Goal: Information Seeking & Learning: Learn about a topic

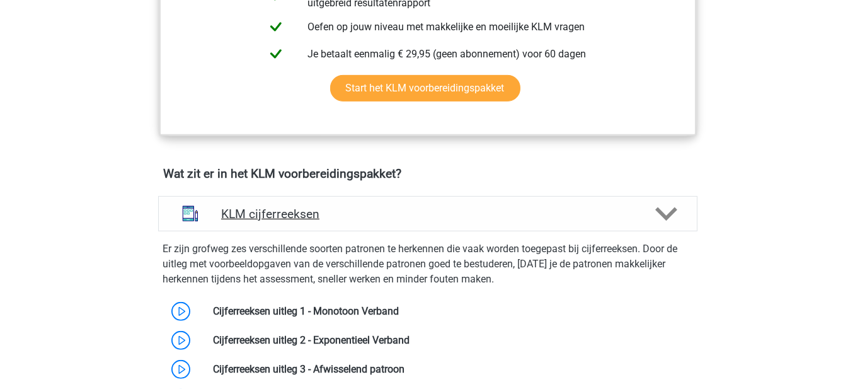
click at [424, 198] on div "KLM cijferreeksen" at bounding box center [428, 213] width 540 height 35
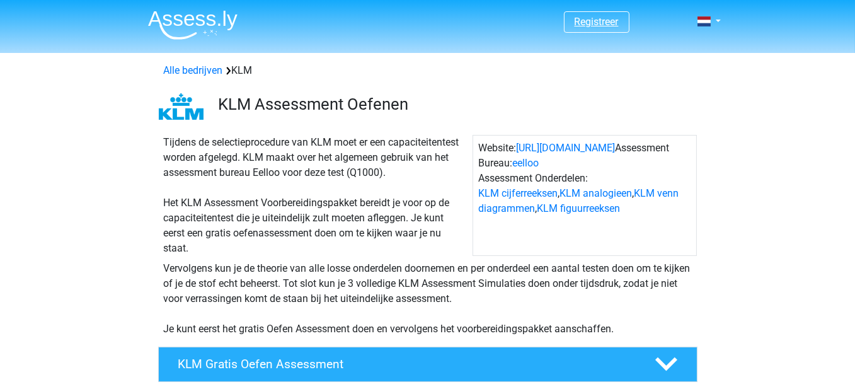
click at [587, 17] on link "Registreer" at bounding box center [597, 22] width 44 height 12
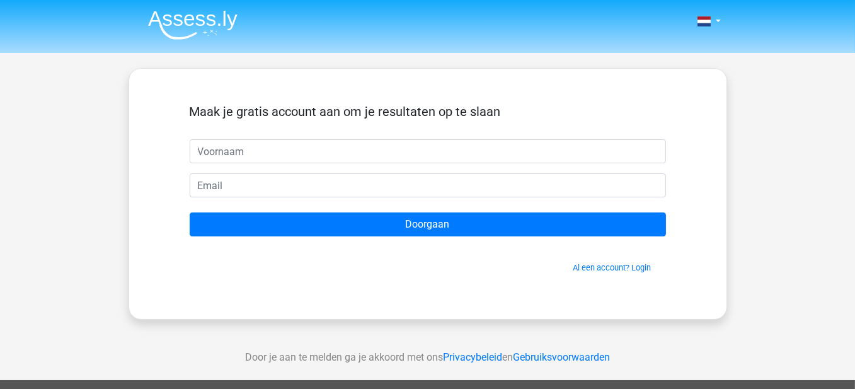
click at [394, 151] on input "text" at bounding box center [428, 151] width 477 height 24
drag, startPoint x: 82, startPoint y: 171, endPoint x: 115, endPoint y: 165, distance: 34.1
click at [82, 171] on div "Nederlands English" at bounding box center [427, 356] width 855 height 713
click at [252, 137] on div "Maak je gratis account aan om je resultaten op te slaan" at bounding box center [428, 121] width 477 height 35
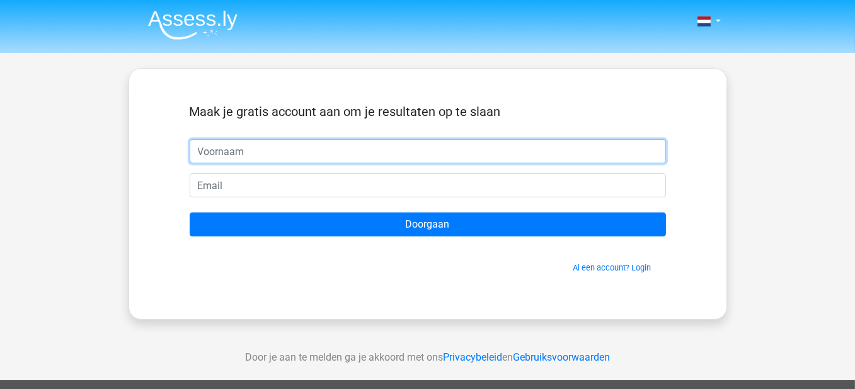
drag, startPoint x: 253, startPoint y: 149, endPoint x: 258, endPoint y: 154, distance: 7.2
click at [253, 149] on input "text" at bounding box center [428, 151] width 477 height 24
type input "[PERSON_NAME]"
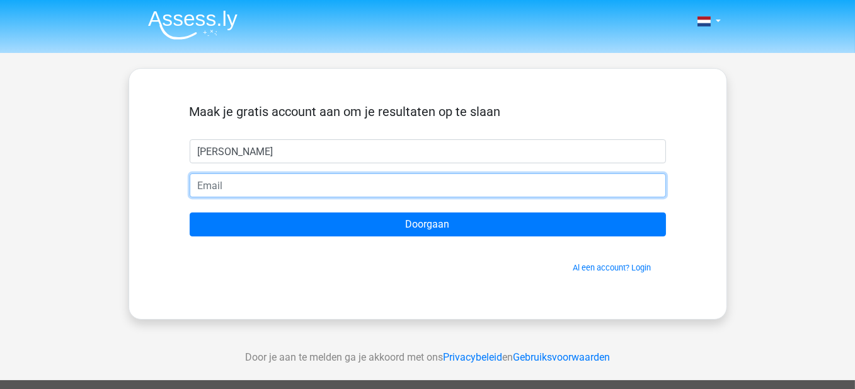
click at [279, 187] on input "email" at bounding box center [428, 185] width 477 height 24
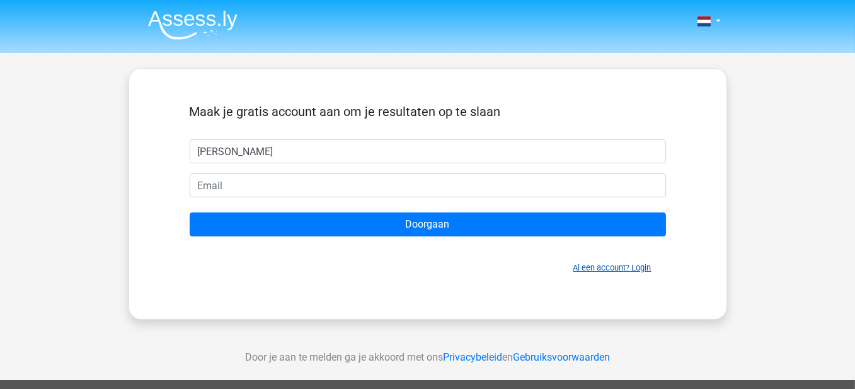
click at [618, 269] on link "Al een account? Login" at bounding box center [613, 267] width 78 height 9
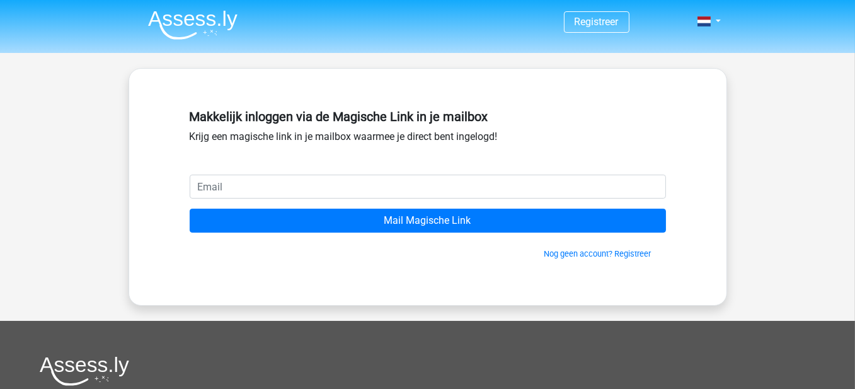
click at [313, 186] on input "email" at bounding box center [428, 187] width 477 height 24
type input "edouard.capelleman@gmail.com"
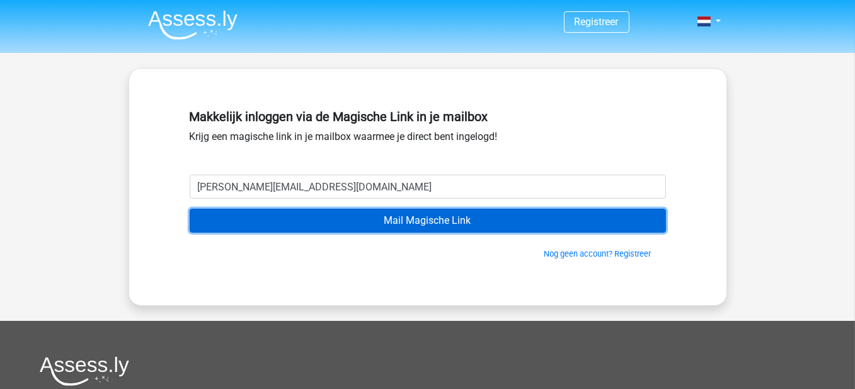
click at [398, 229] on input "Mail Magische Link" at bounding box center [428, 221] width 477 height 24
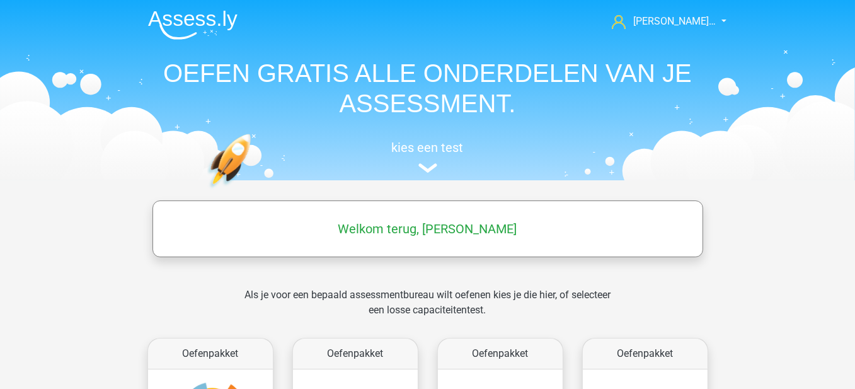
click at [228, 18] on img at bounding box center [193, 25] width 90 height 30
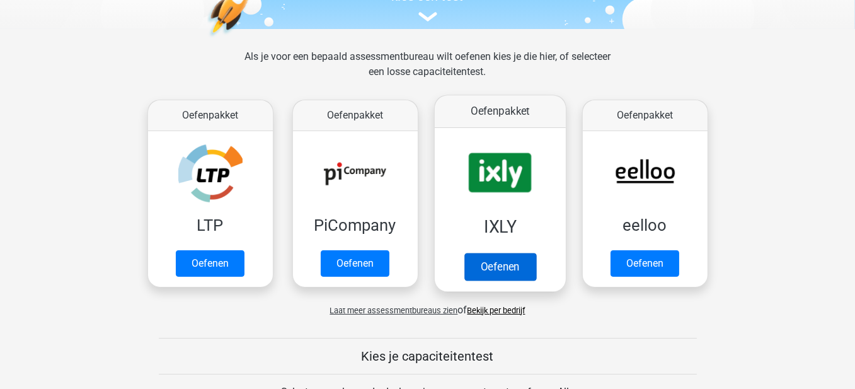
scroll to position [189, 0]
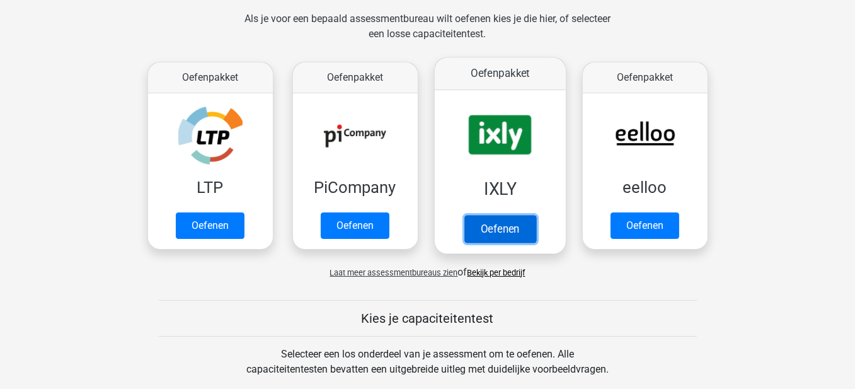
click at [498, 228] on link "Oefenen" at bounding box center [500, 229] width 72 height 28
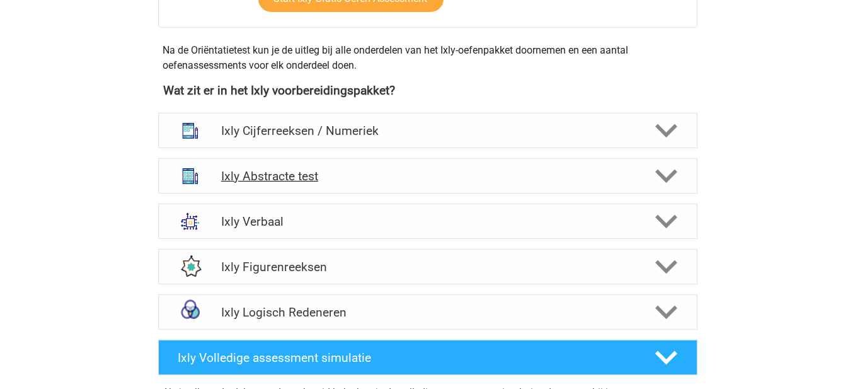
scroll to position [441, 0]
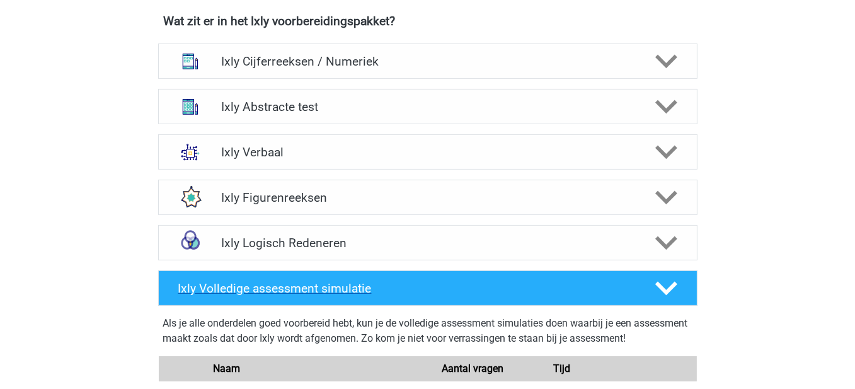
click at [654, 290] on div at bounding box center [665, 288] width 43 height 22
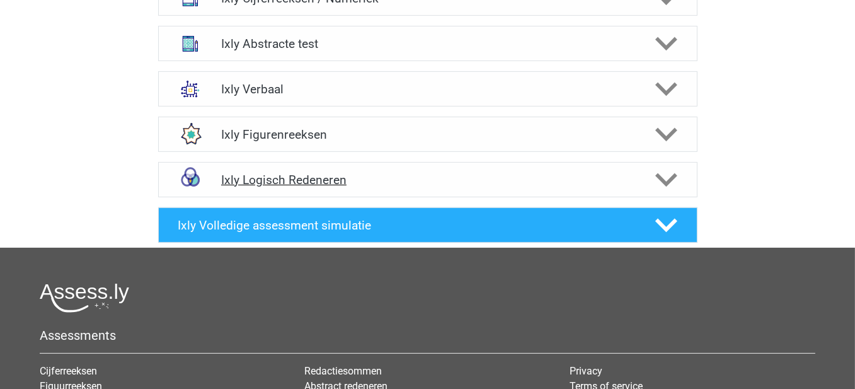
click at [621, 176] on h4 "Ixly Logisch Redeneren" at bounding box center [427, 180] width 413 height 14
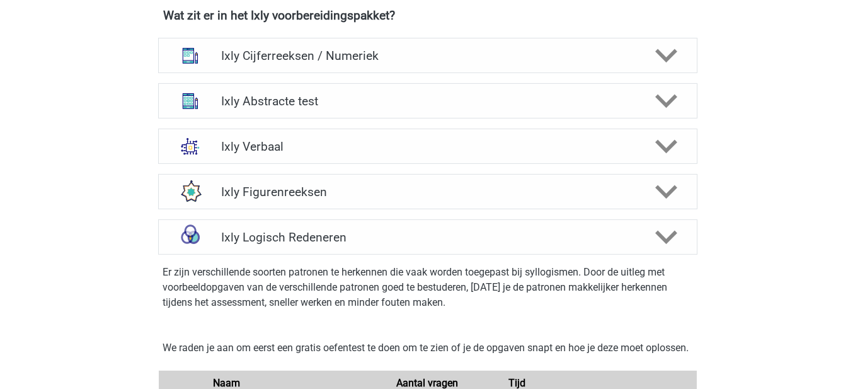
scroll to position [504, 0]
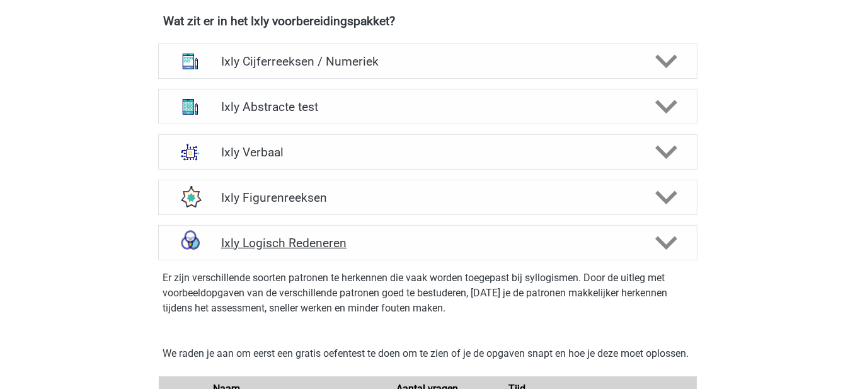
click at [361, 225] on div "Ixly Logisch Redeneren" at bounding box center [428, 242] width 540 height 35
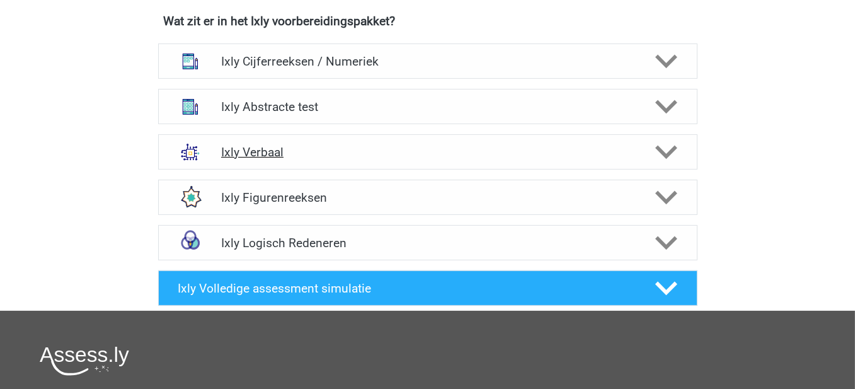
click at [375, 137] on div "Ixly Verbaal" at bounding box center [428, 151] width 540 height 35
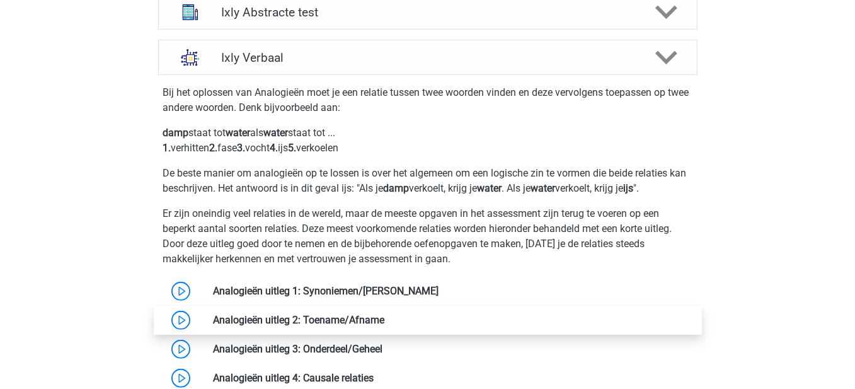
scroll to position [756, 0]
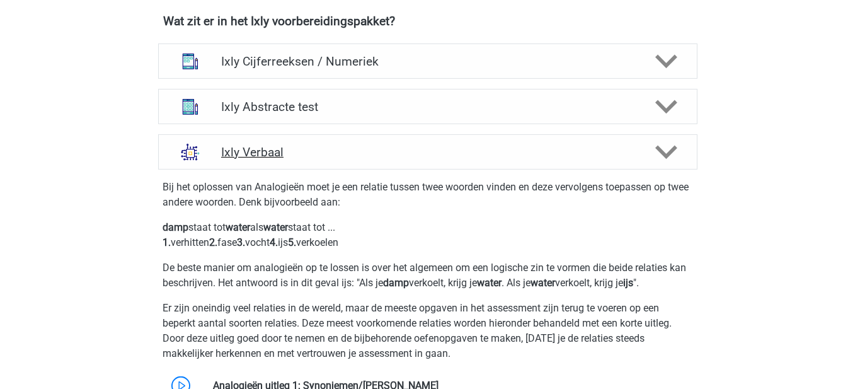
click at [565, 143] on div "Ixly Verbaal" at bounding box center [428, 151] width 540 height 35
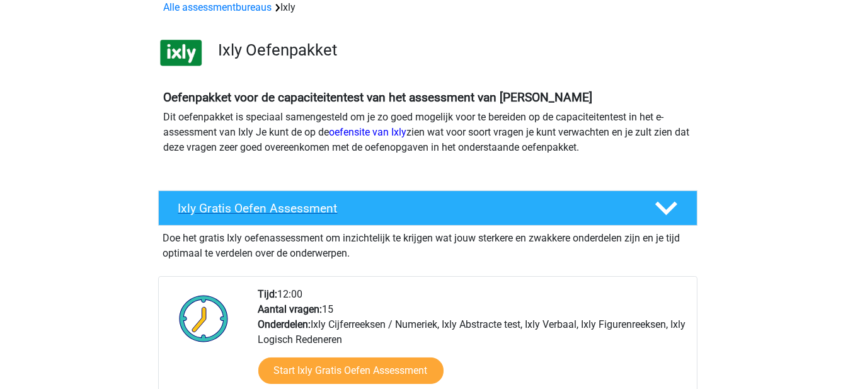
click at [483, 204] on h4 "Ixly Gratis Oefen Assessment" at bounding box center [406, 208] width 456 height 14
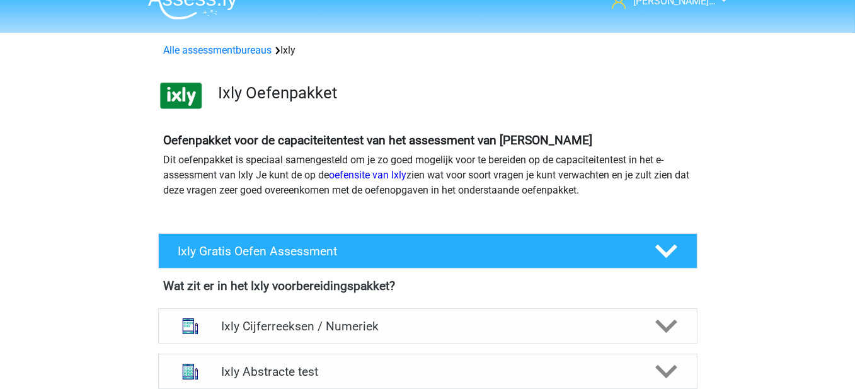
scroll to position [0, 0]
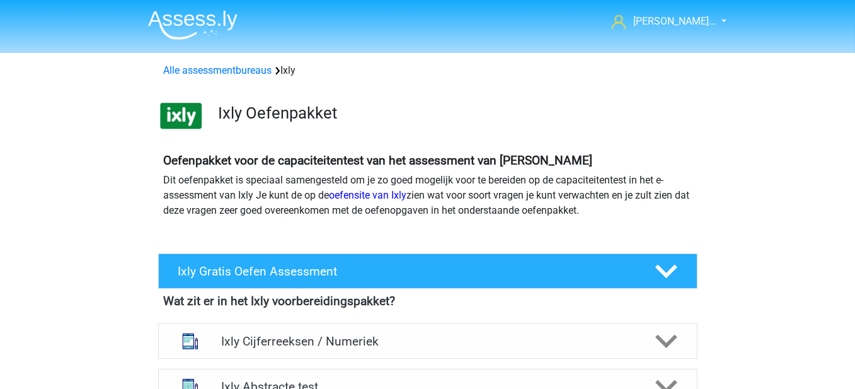
click at [214, 18] on img at bounding box center [193, 25] width 90 height 30
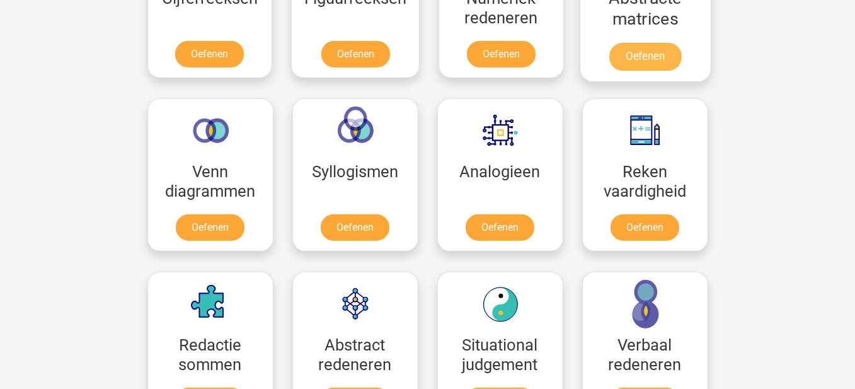
scroll to position [693, 0]
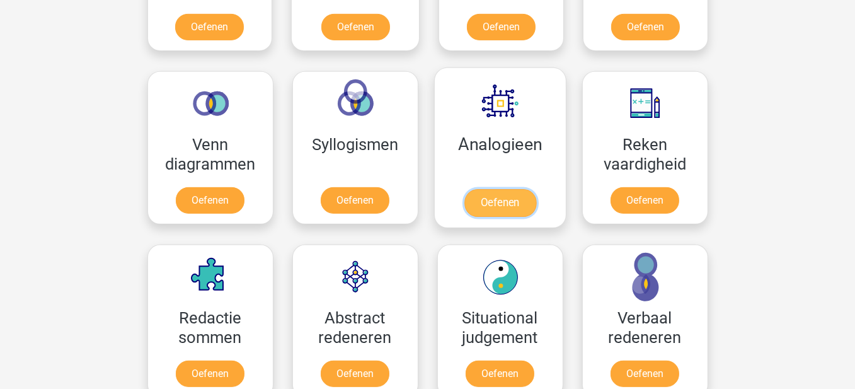
click at [517, 199] on link "Oefenen" at bounding box center [500, 203] width 72 height 28
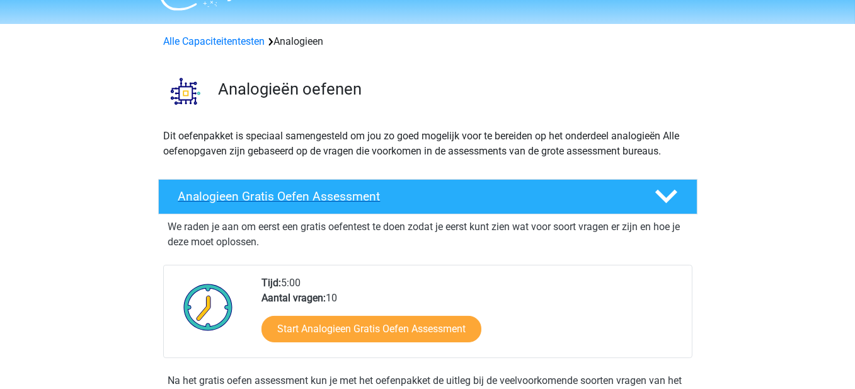
scroll to position [126, 0]
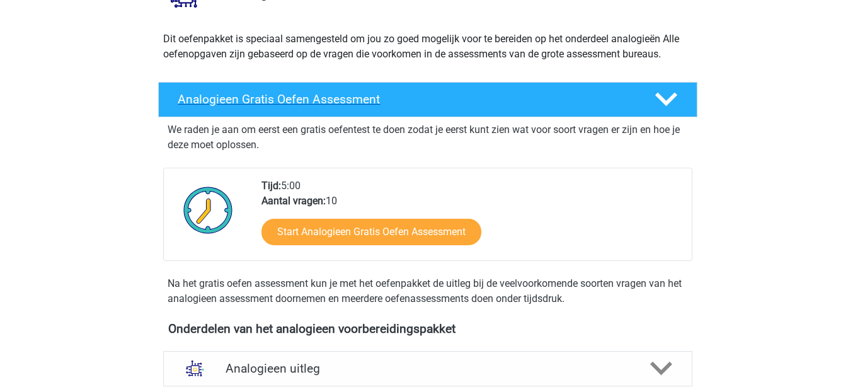
click at [533, 107] on h4 "Analogieen Gratis Oefen Assessment" at bounding box center [406, 99] width 456 height 14
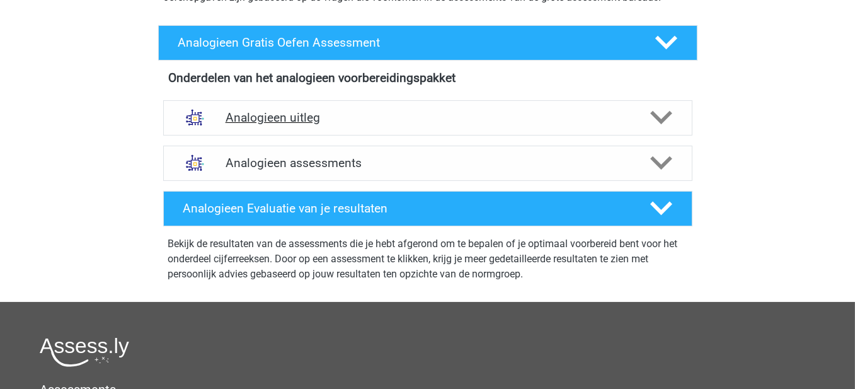
scroll to position [189, 0]
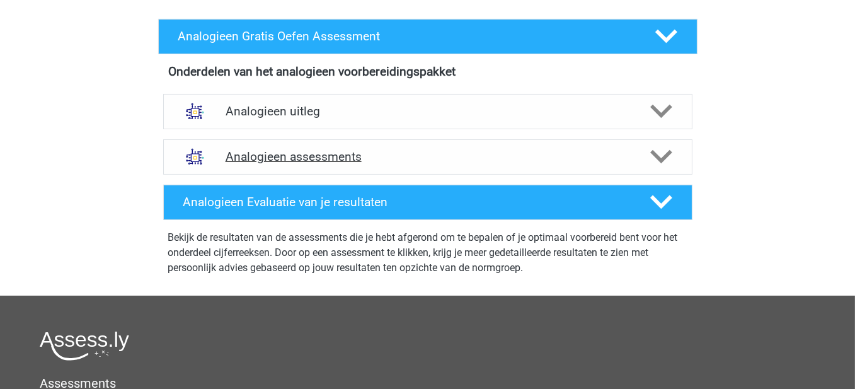
click at [400, 144] on div "Analogieen assessments" at bounding box center [428, 156] width 530 height 35
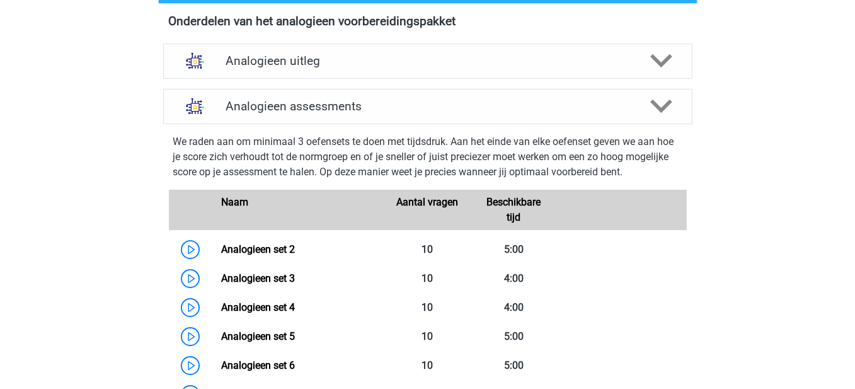
scroll to position [252, 0]
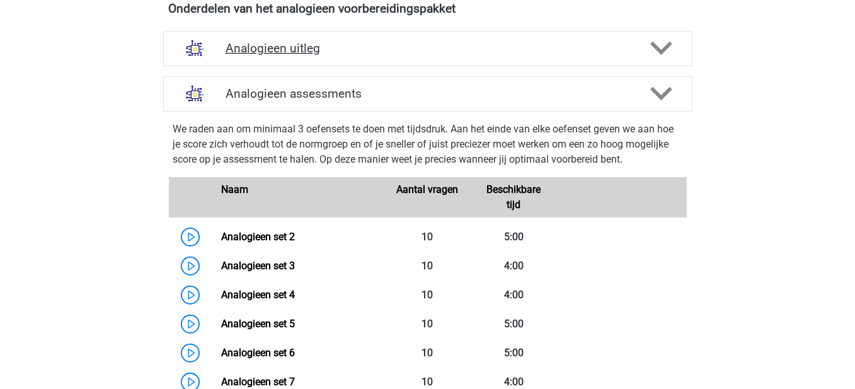
click at [347, 53] on h4 "Analogieen uitleg" at bounding box center [428, 48] width 405 height 14
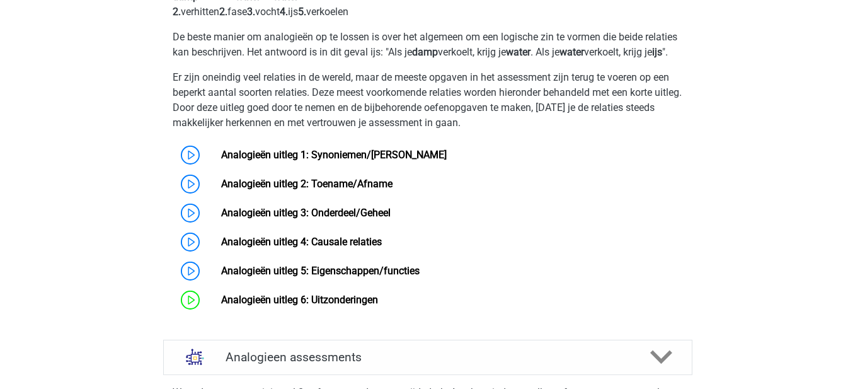
scroll to position [189, 0]
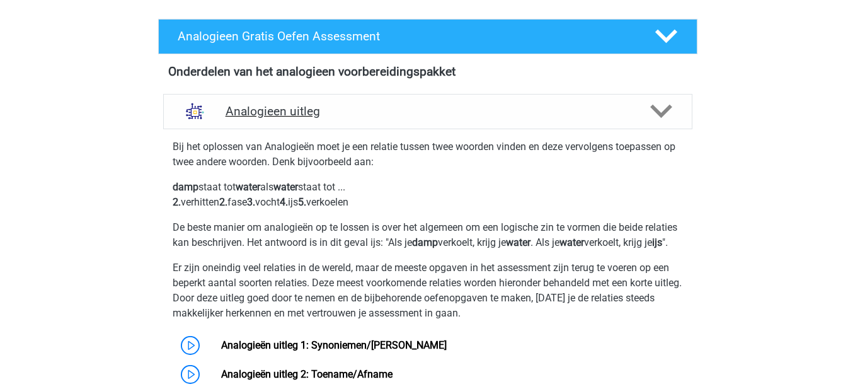
click at [351, 120] on div "Analogieen uitleg" at bounding box center [428, 111] width 530 height 35
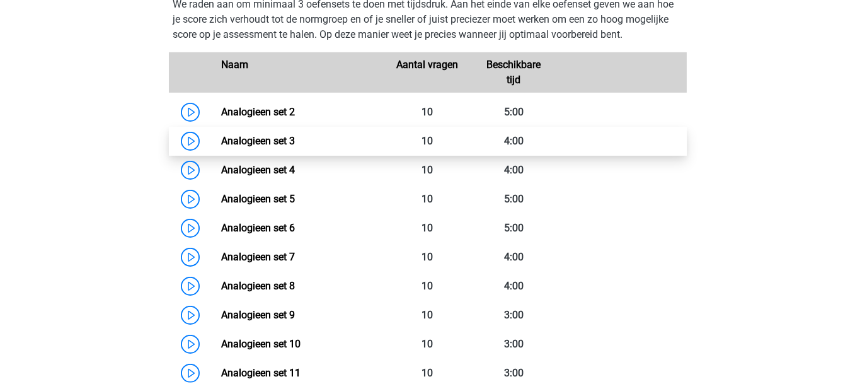
scroll to position [378, 0]
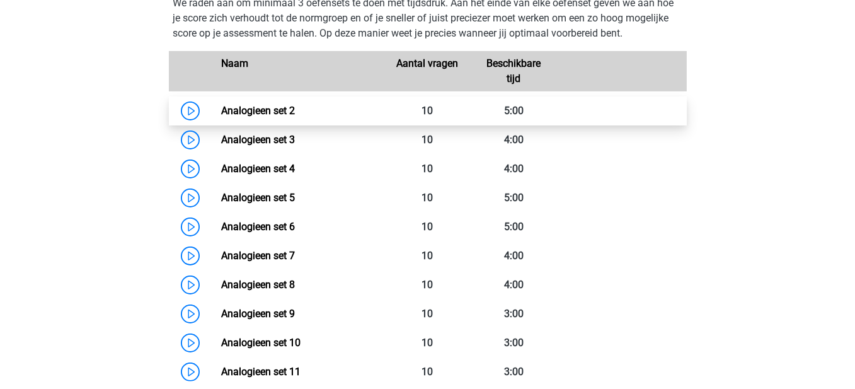
click at [221, 105] on link "Analogieen set 2" at bounding box center [258, 111] width 74 height 12
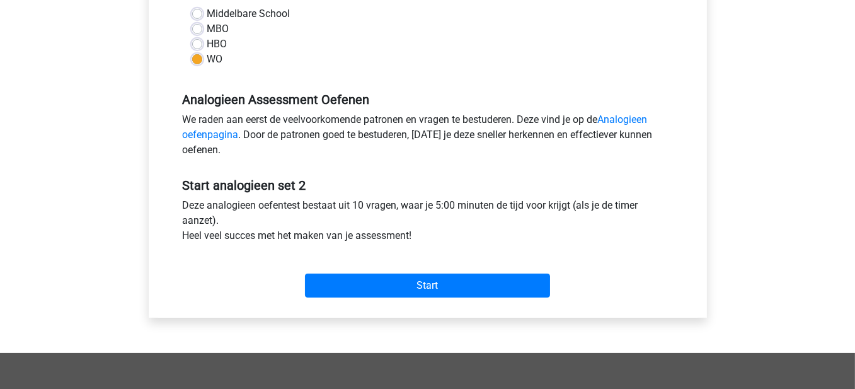
scroll to position [441, 0]
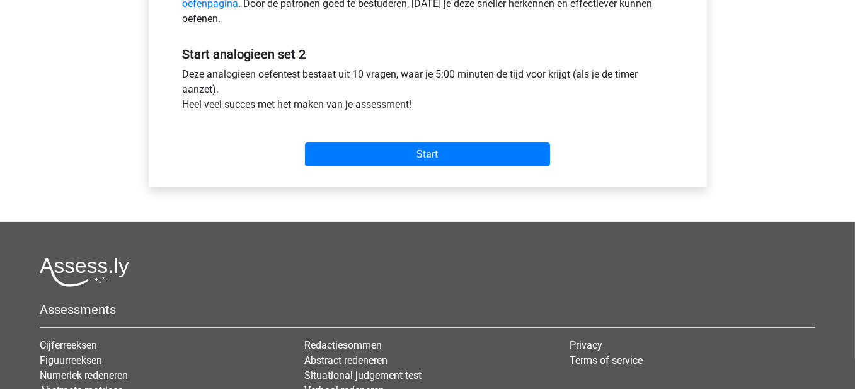
click at [451, 139] on div "Start" at bounding box center [427, 144] width 509 height 44
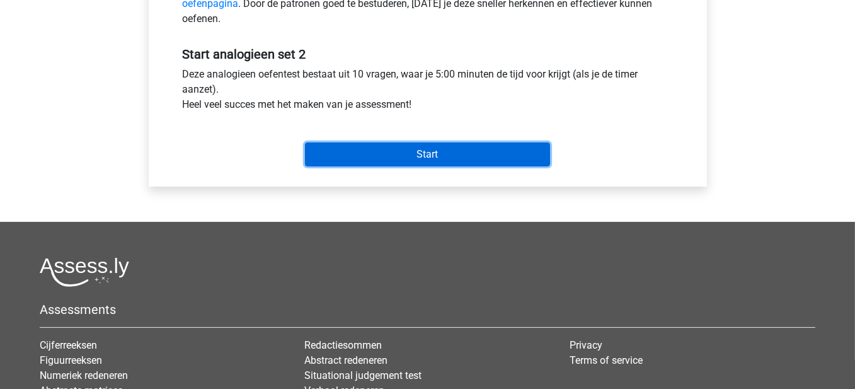
click at [448, 151] on input "Start" at bounding box center [427, 154] width 245 height 24
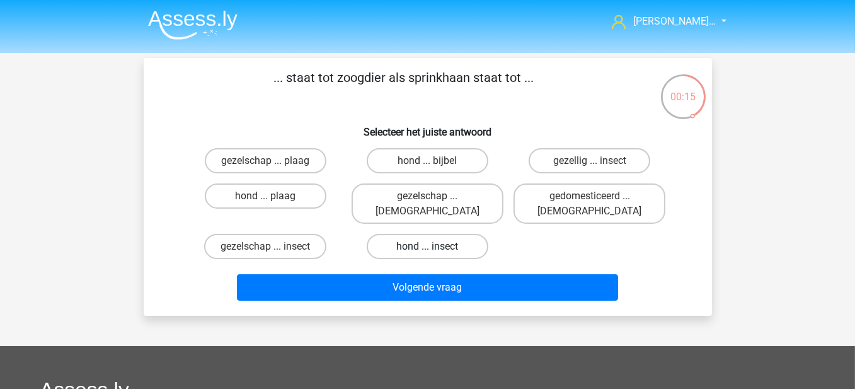
click at [451, 234] on label "hond ... insect" at bounding box center [428, 246] width 122 height 25
click at [436, 246] on input "hond ... insect" at bounding box center [431, 250] width 8 height 8
radio input "true"
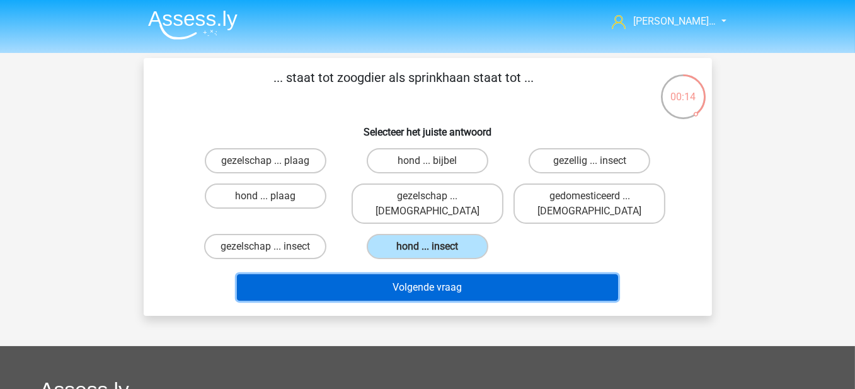
click at [518, 274] on button "Volgende vraag" at bounding box center [427, 287] width 381 height 26
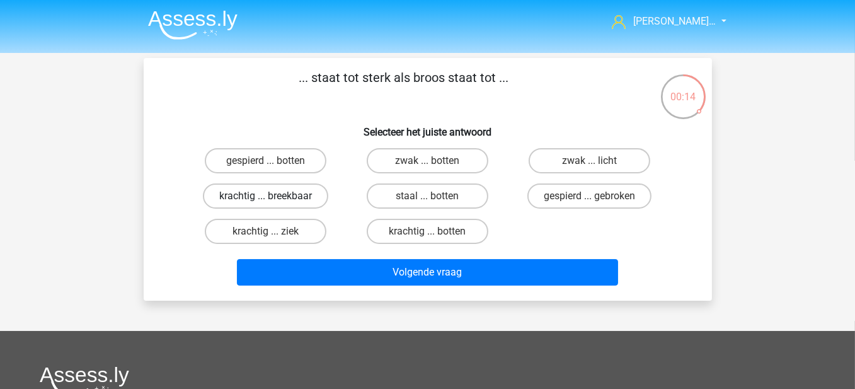
click at [291, 196] on label "krachtig ... breekbaar" at bounding box center [265, 195] width 125 height 25
click at [274, 196] on input "krachtig ... breekbaar" at bounding box center [269, 200] width 8 height 8
radio input "true"
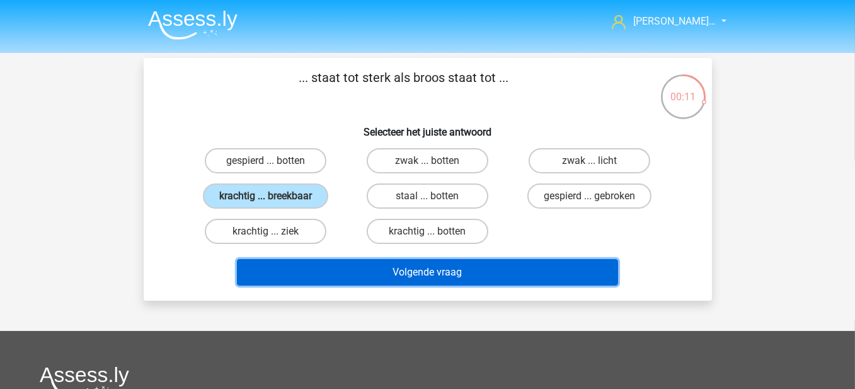
click at [397, 268] on button "Volgende vraag" at bounding box center [427, 272] width 381 height 26
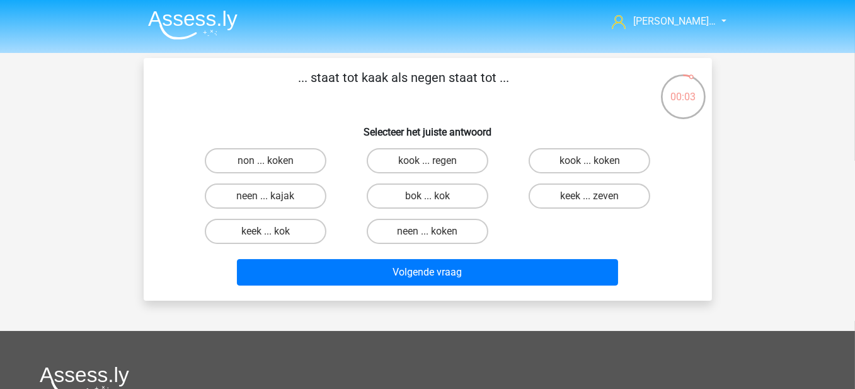
click at [432, 163] on input "kook ... regen" at bounding box center [431, 165] width 8 height 8
radio input "true"
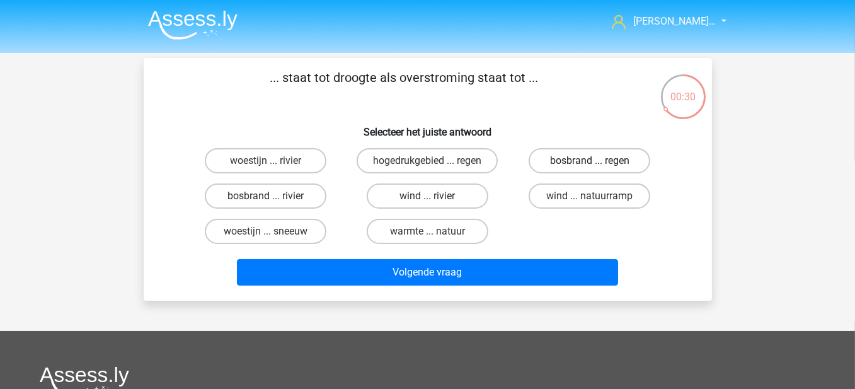
click at [570, 157] on label "bosbrand ... regen" at bounding box center [590, 160] width 122 height 25
click at [590, 161] on input "bosbrand ... regen" at bounding box center [594, 165] width 8 height 8
radio input "true"
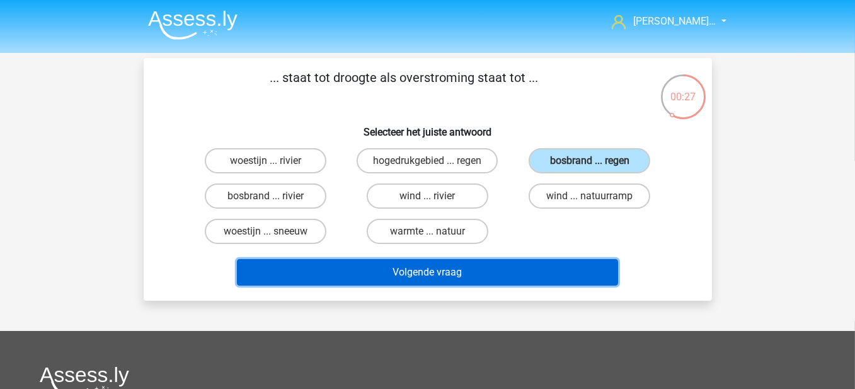
click at [485, 272] on button "Volgende vraag" at bounding box center [427, 272] width 381 height 26
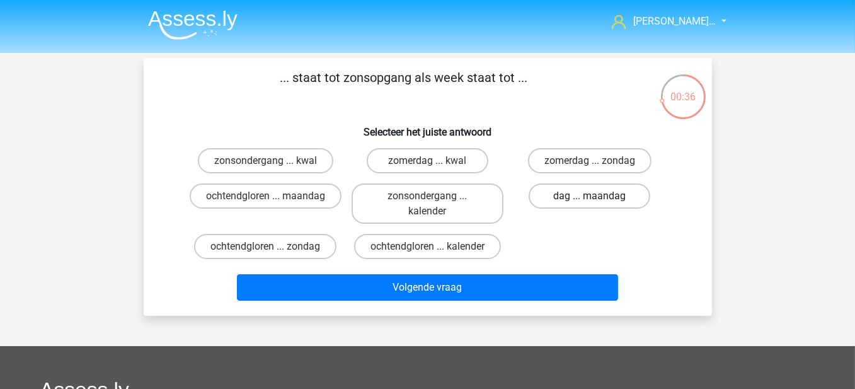
click at [575, 199] on label "dag ... maandag" at bounding box center [590, 195] width 122 height 25
click at [590, 199] on input "dag ... maandag" at bounding box center [594, 200] width 8 height 8
radio input "true"
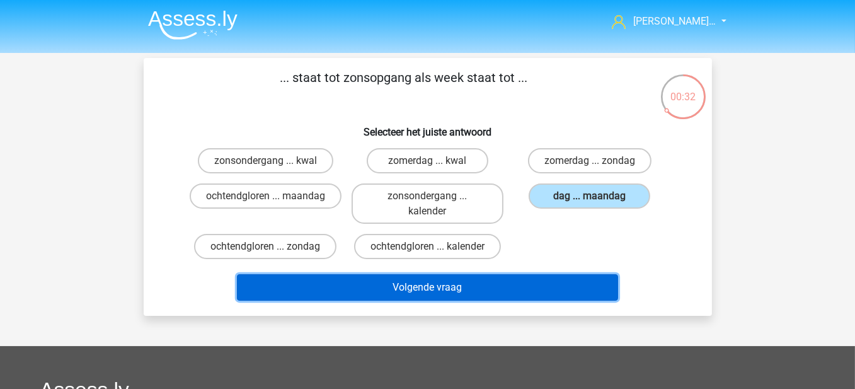
click at [532, 284] on button "Volgende vraag" at bounding box center [427, 287] width 381 height 26
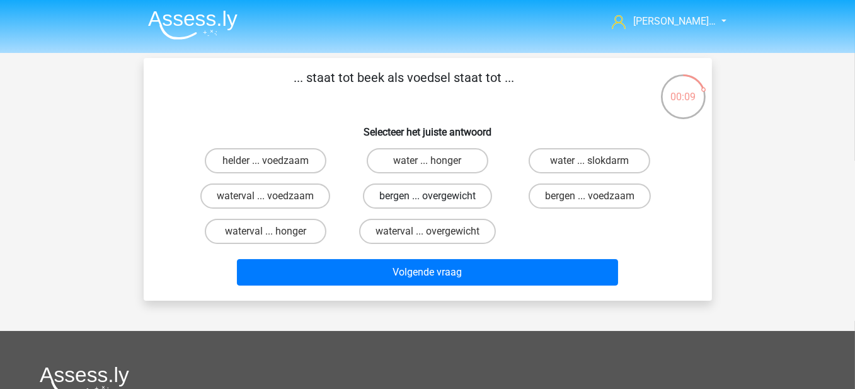
click at [456, 187] on label "bergen ... overgewicht" at bounding box center [427, 195] width 129 height 25
click at [436, 196] on input "bergen ... overgewicht" at bounding box center [431, 200] width 8 height 8
radio input "true"
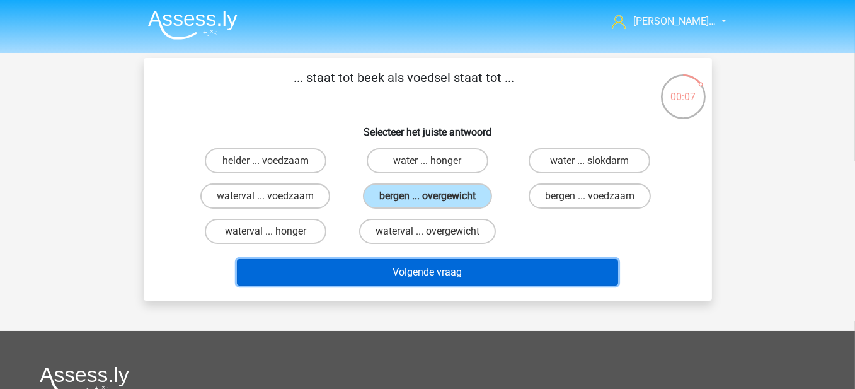
click at [487, 264] on button "Volgende vraag" at bounding box center [427, 272] width 381 height 26
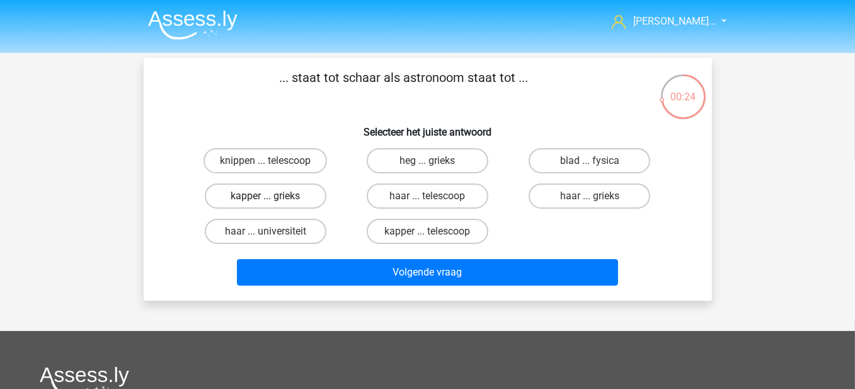
click at [283, 195] on label "kapper ... grieks" at bounding box center [266, 195] width 122 height 25
click at [274, 196] on input "kapper ... grieks" at bounding box center [269, 200] width 8 height 8
radio input "true"
click at [417, 224] on label "kapper ... telescoop" at bounding box center [428, 231] width 122 height 25
click at [427, 231] on input "kapper ... telescoop" at bounding box center [431, 235] width 8 height 8
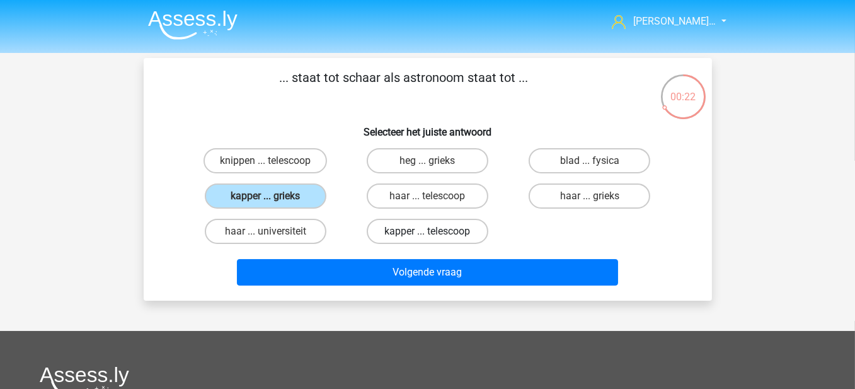
radio input "true"
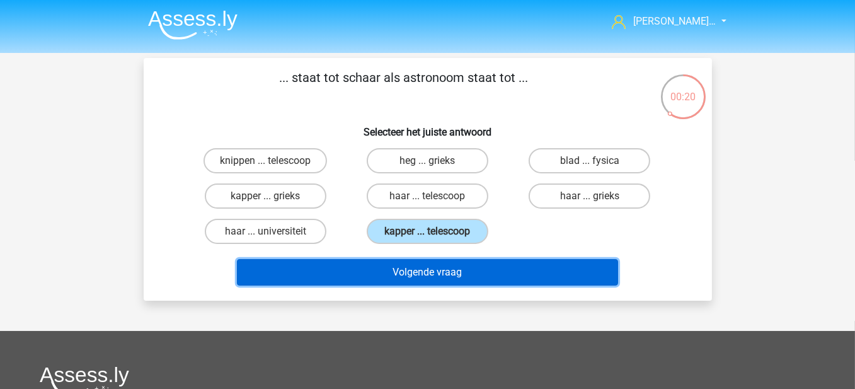
click at [434, 265] on button "Volgende vraag" at bounding box center [427, 272] width 381 height 26
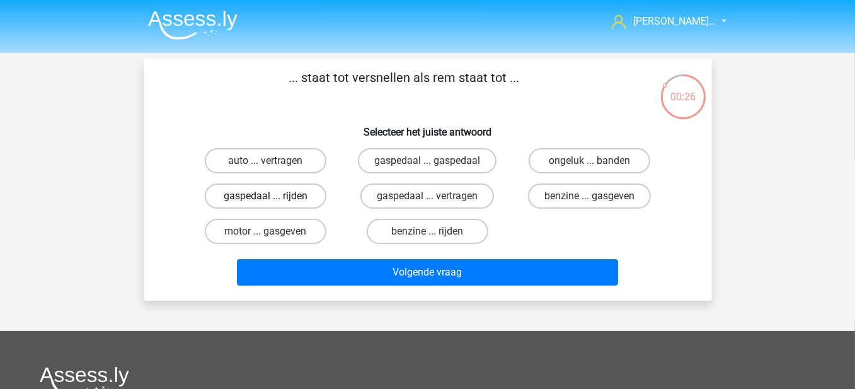
click at [277, 193] on label "gaspedaal ... rijden" at bounding box center [266, 195] width 122 height 25
click at [274, 196] on input "gaspedaal ... rijden" at bounding box center [269, 200] width 8 height 8
radio input "true"
click at [448, 197] on label "gaspedaal ... vertragen" at bounding box center [428, 195] width 134 height 25
click at [436, 197] on input "gaspedaal ... vertragen" at bounding box center [431, 200] width 8 height 8
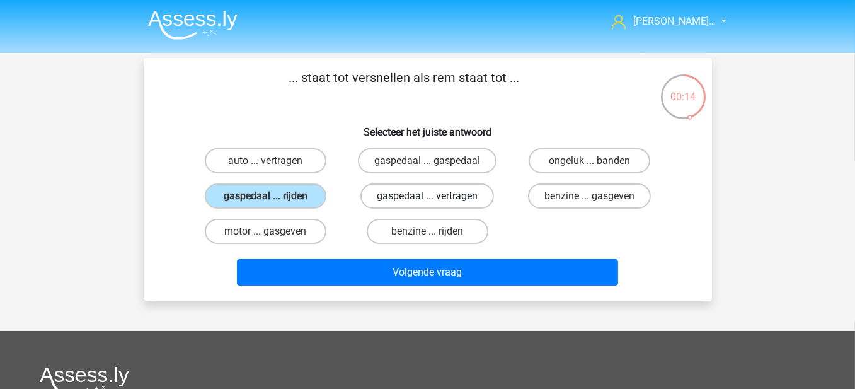
radio input "true"
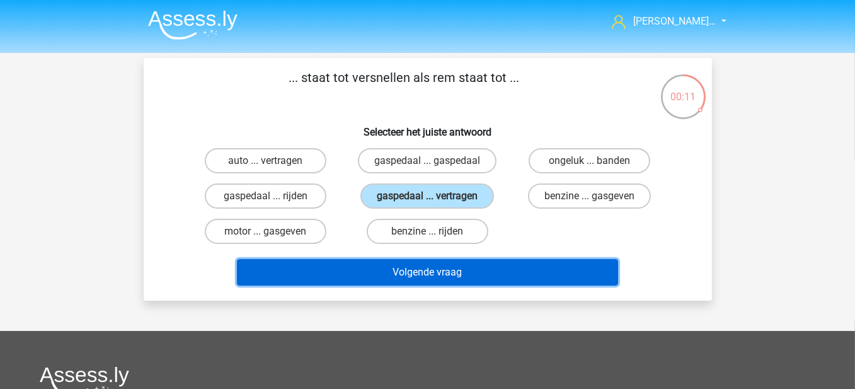
click at [490, 278] on button "Volgende vraag" at bounding box center [427, 272] width 381 height 26
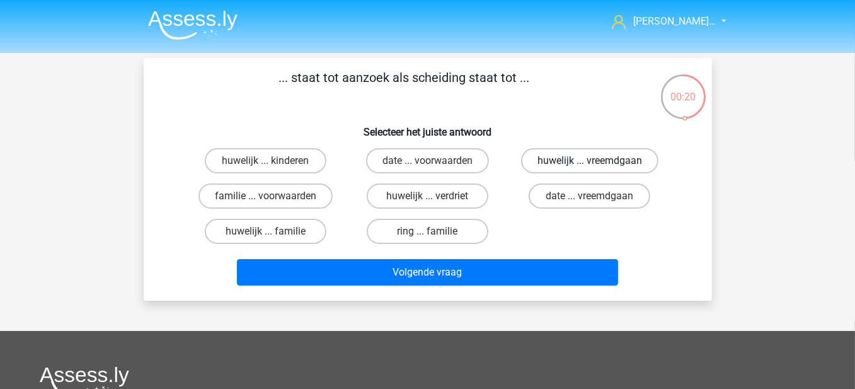
click at [562, 165] on label "huwelijk ... vreemdgaan" at bounding box center [589, 160] width 137 height 25
click at [590, 165] on input "huwelijk ... vreemdgaan" at bounding box center [594, 165] width 8 height 8
radio input "true"
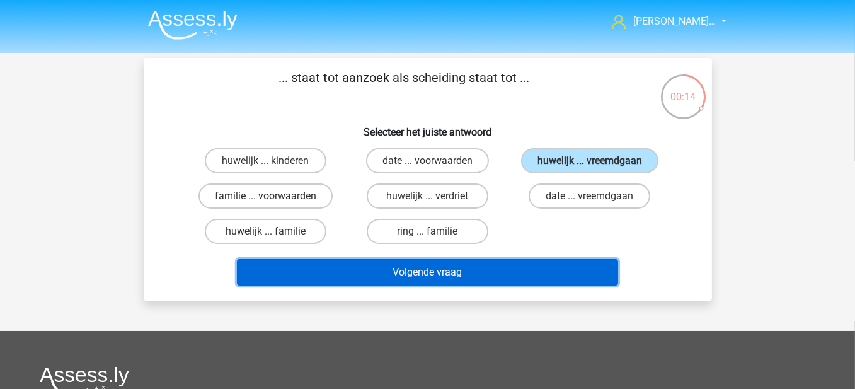
click at [487, 268] on button "Volgende vraag" at bounding box center [427, 272] width 381 height 26
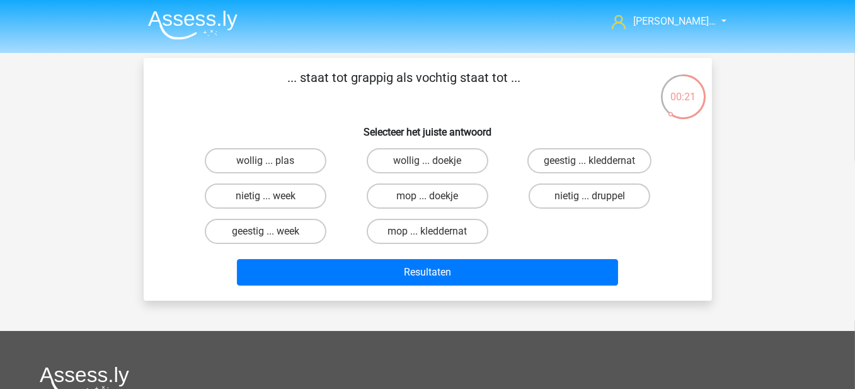
click at [272, 233] on input "geestig ... week" at bounding box center [269, 235] width 8 height 8
radio input "true"
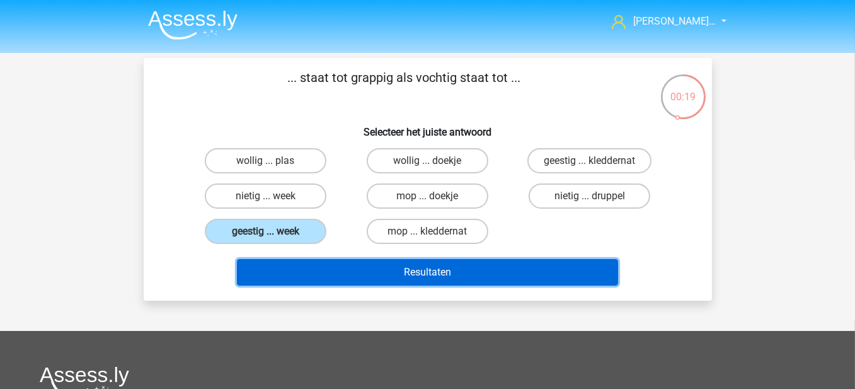
click at [419, 262] on button "Resultaten" at bounding box center [427, 272] width 381 height 26
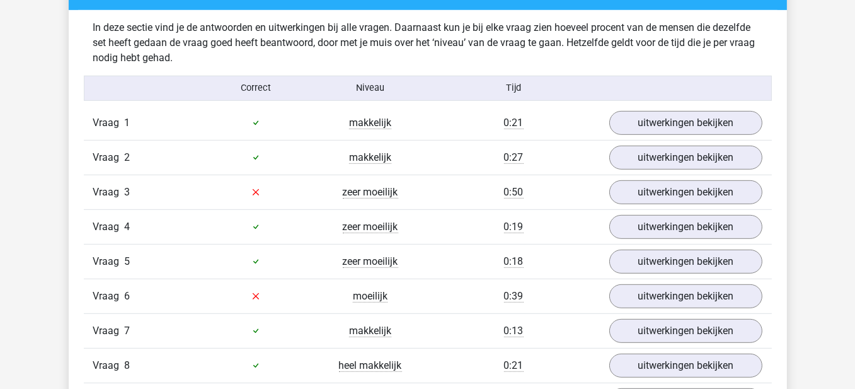
scroll to position [738, 0]
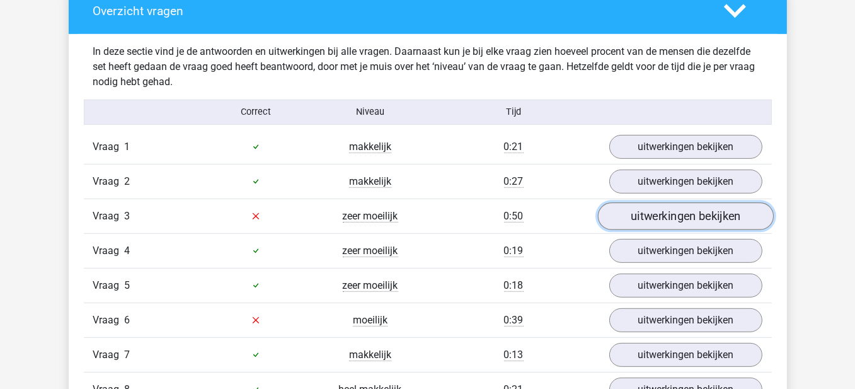
click at [666, 203] on link "uitwerkingen bekijken" at bounding box center [686, 216] width 176 height 28
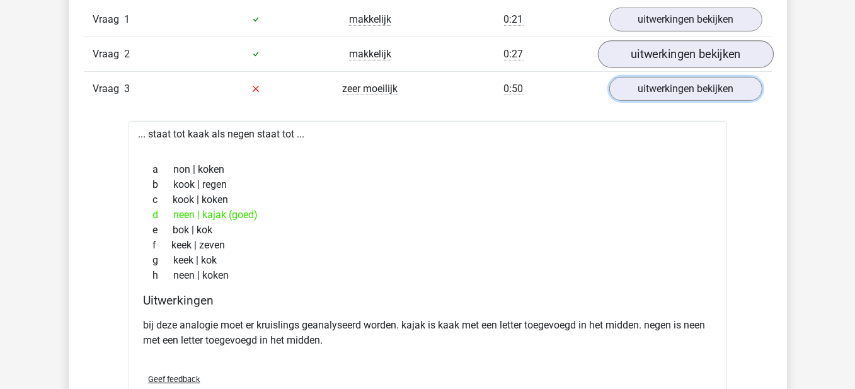
scroll to position [864, 0]
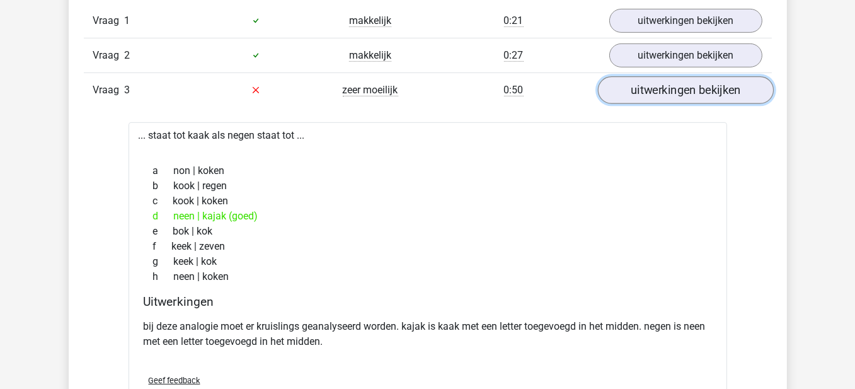
click at [680, 88] on link "uitwerkingen bekijken" at bounding box center [686, 90] width 176 height 28
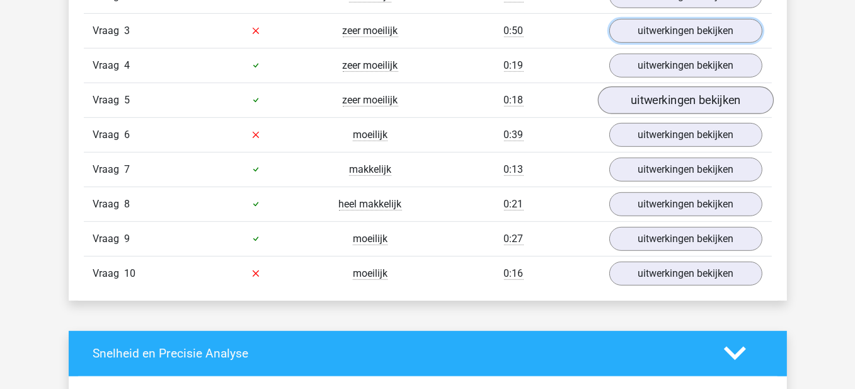
scroll to position [927, 0]
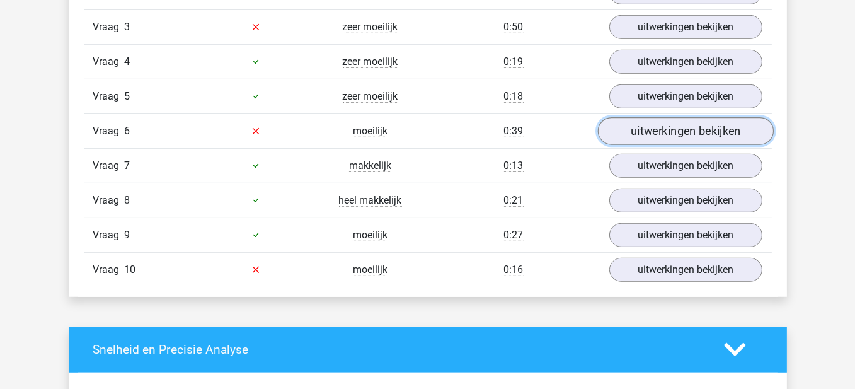
click at [669, 130] on link "uitwerkingen bekijken" at bounding box center [686, 131] width 176 height 28
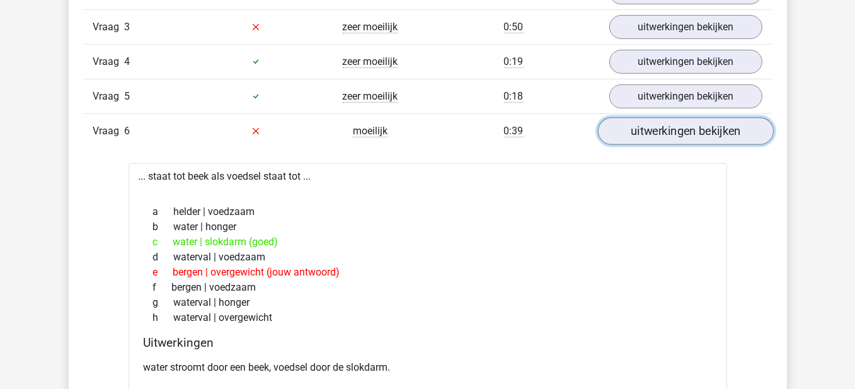
click at [660, 132] on link "uitwerkingen bekijken" at bounding box center [686, 131] width 176 height 28
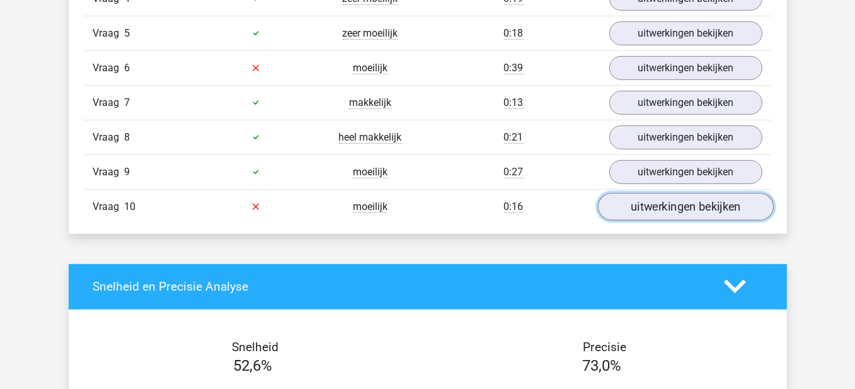
click at [682, 200] on link "uitwerkingen bekijken" at bounding box center [686, 207] width 176 height 28
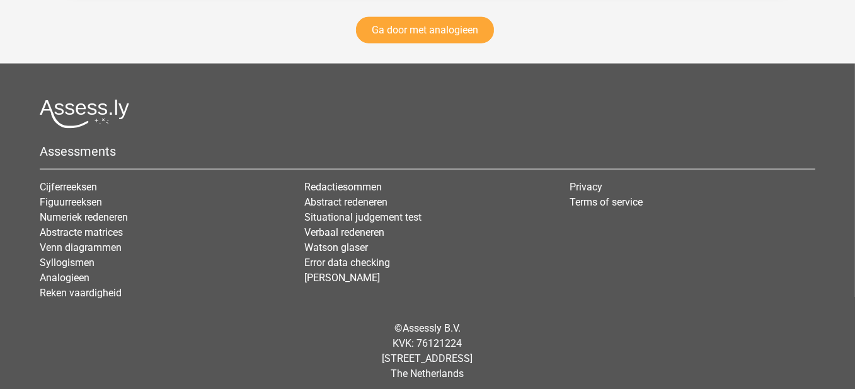
scroll to position [2266, 0]
